Goal: Navigation & Orientation: Find specific page/section

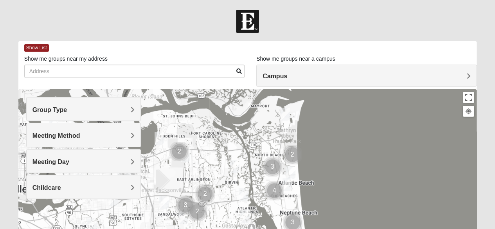
click at [121, 114] on div "Group Type" at bounding box center [84, 109] width 114 height 23
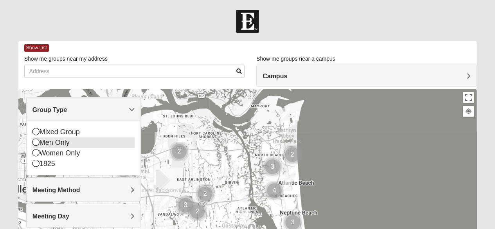
click at [37, 143] on icon at bounding box center [36, 142] width 7 height 7
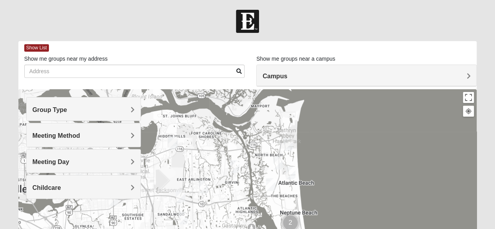
click at [103, 141] on div "Meeting Method" at bounding box center [84, 134] width 114 height 23
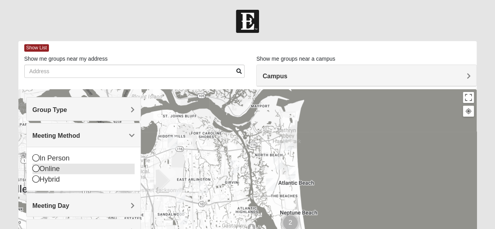
click at [35, 168] on icon at bounding box center [36, 168] width 7 height 7
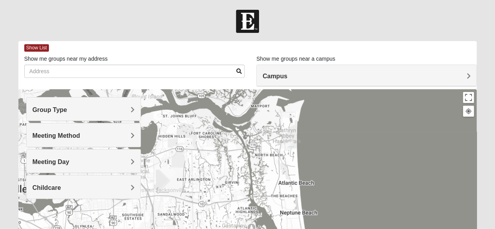
click at [110, 155] on div "Meeting Day" at bounding box center [84, 161] width 114 height 23
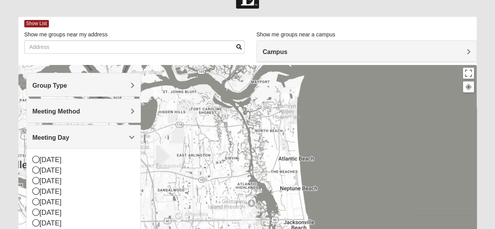
scroll to position [25, 0]
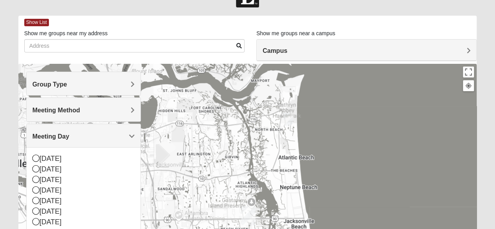
click at [128, 138] on h4 "Meeting Day" at bounding box center [84, 136] width 102 height 7
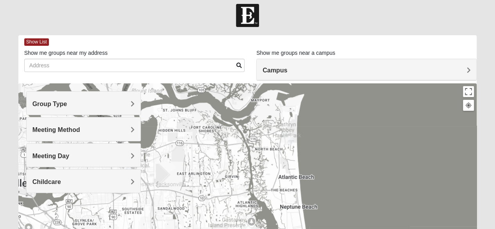
scroll to position [0, 0]
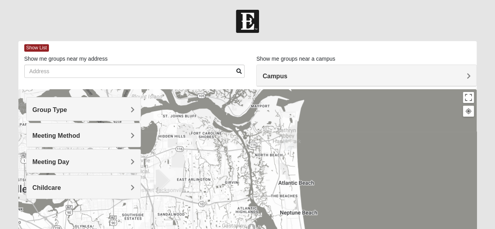
click at [287, 76] on span "Campus" at bounding box center [275, 76] width 25 height 7
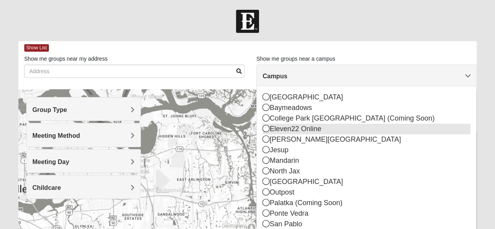
click at [265, 128] on icon at bounding box center [266, 128] width 7 height 7
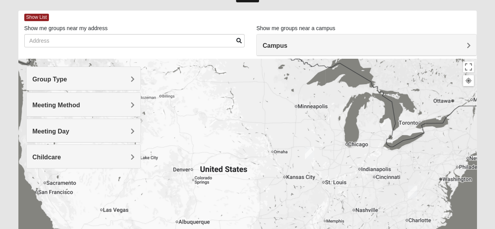
scroll to position [35, 0]
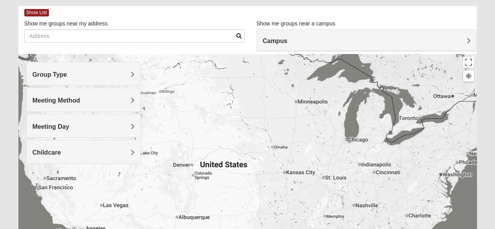
click at [67, 72] on span "Group Type" at bounding box center [50, 74] width 35 height 7
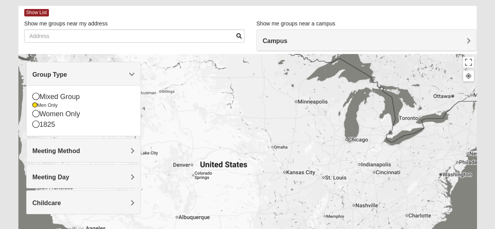
click at [67, 72] on span "Group Type" at bounding box center [50, 74] width 35 height 7
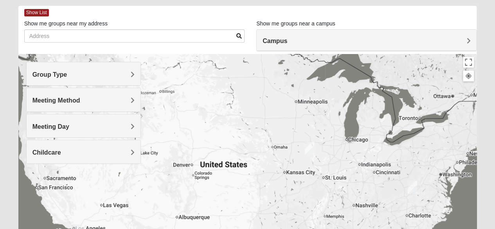
click at [80, 100] on span "Meeting Method" at bounding box center [57, 100] width 48 height 7
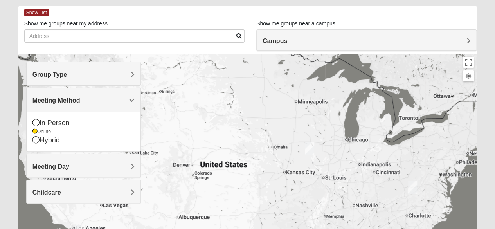
click at [80, 100] on span "Meeting Method" at bounding box center [57, 100] width 48 height 7
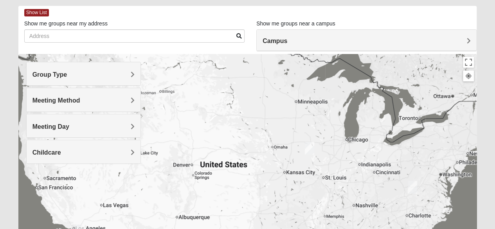
click at [469, 36] on div "Campus" at bounding box center [367, 40] width 220 height 21
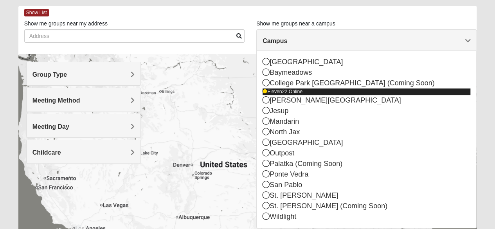
click at [266, 94] on icon at bounding box center [265, 91] width 5 height 5
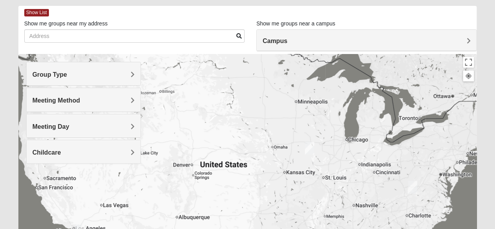
click at [466, 41] on h4 "Campus" at bounding box center [367, 40] width 208 height 7
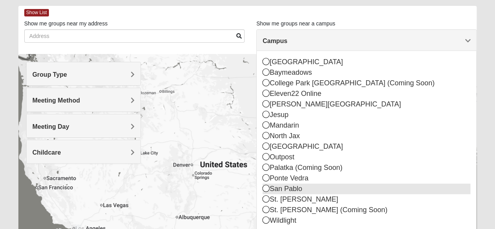
click at [266, 189] on icon at bounding box center [266, 188] width 7 height 7
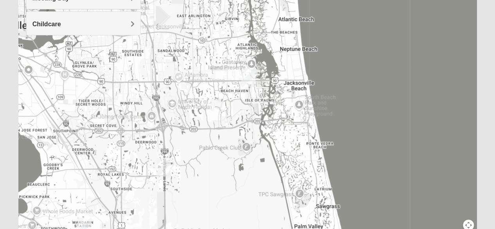
scroll to position [172, 0]
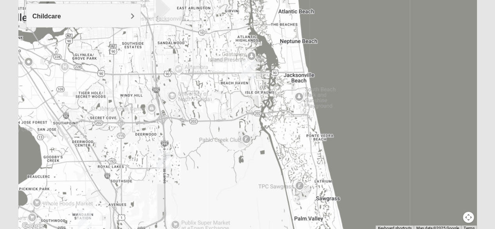
click at [248, 68] on img "San Pablo" at bounding box center [249, 69] width 20 height 25
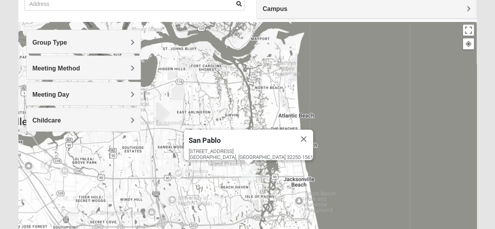
scroll to position [0, 0]
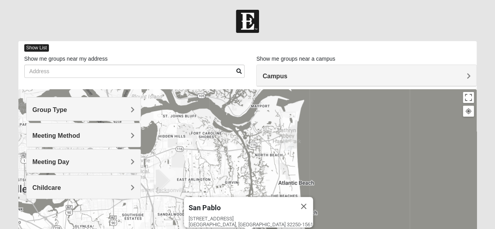
click at [38, 47] on span "Show List" at bounding box center [36, 47] width 25 height 7
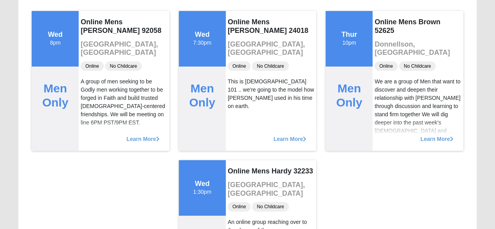
scroll to position [89, 0]
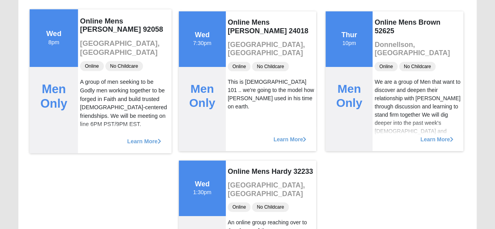
click at [148, 144] on div "Learn More" at bounding box center [124, 137] width 93 height 32
click at [139, 137] on span "Learn More" at bounding box center [144, 137] width 34 height 0
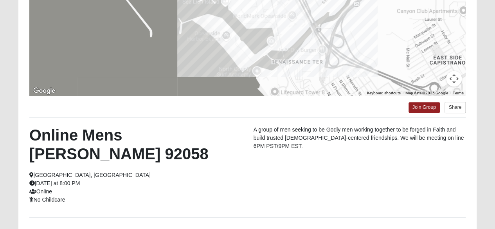
scroll to position [0, 0]
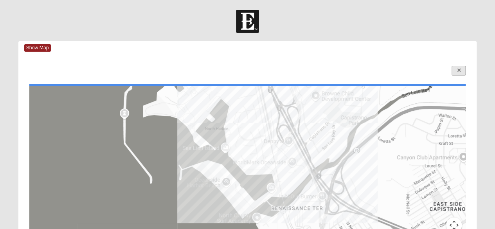
drag, startPoint x: 457, startPoint y: 79, endPoint x: 458, endPoint y: 73, distance: 6.0
click at [458, 73] on link at bounding box center [459, 71] width 14 height 10
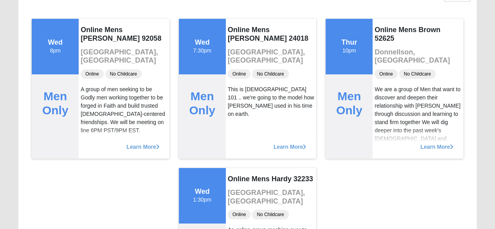
scroll to position [83, 0]
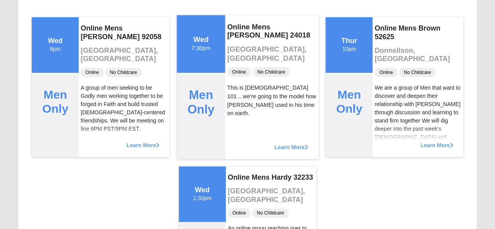
click at [288, 143] on span "Learn More" at bounding box center [292, 143] width 34 height 0
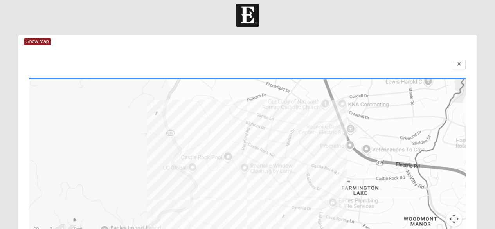
scroll to position [0, 0]
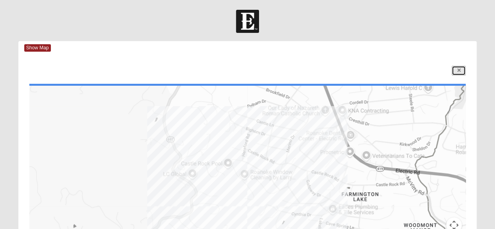
click at [459, 74] on link at bounding box center [459, 71] width 14 height 10
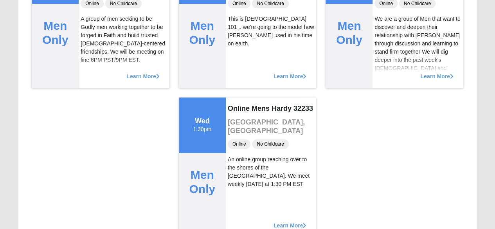
scroll to position [155, 0]
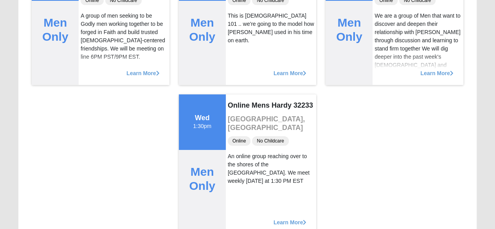
drag, startPoint x: 477, startPoint y: 165, endPoint x: 473, endPoint y: 182, distance: 18.0
click at [473, 182] on div "Tue 7pm Mixed Group Mixed [PERSON_NAME] 32068 [GEOGRAPHIC_DATA], [GEOGRAPHIC_DA…" at bounding box center [247, 89] width 459 height 298
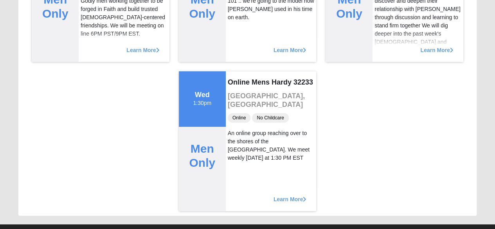
scroll to position [179, 0]
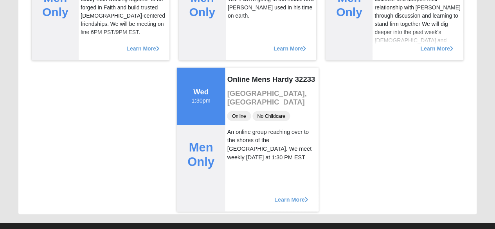
click at [291, 195] on span "Learn More" at bounding box center [292, 195] width 34 height 0
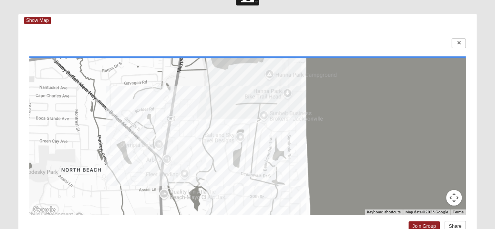
scroll to position [0, 0]
